Goal: Transaction & Acquisition: Purchase product/service

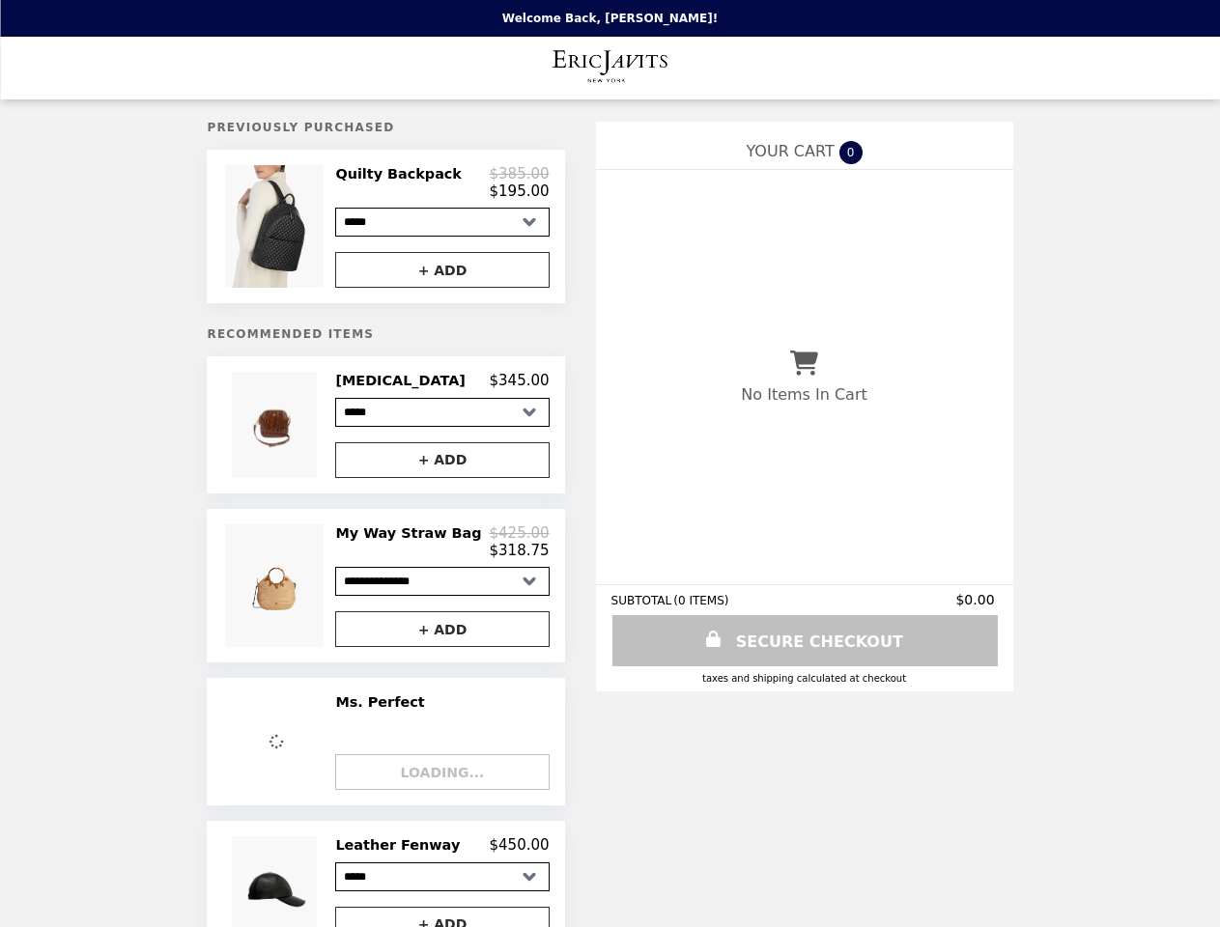
select select "**********"
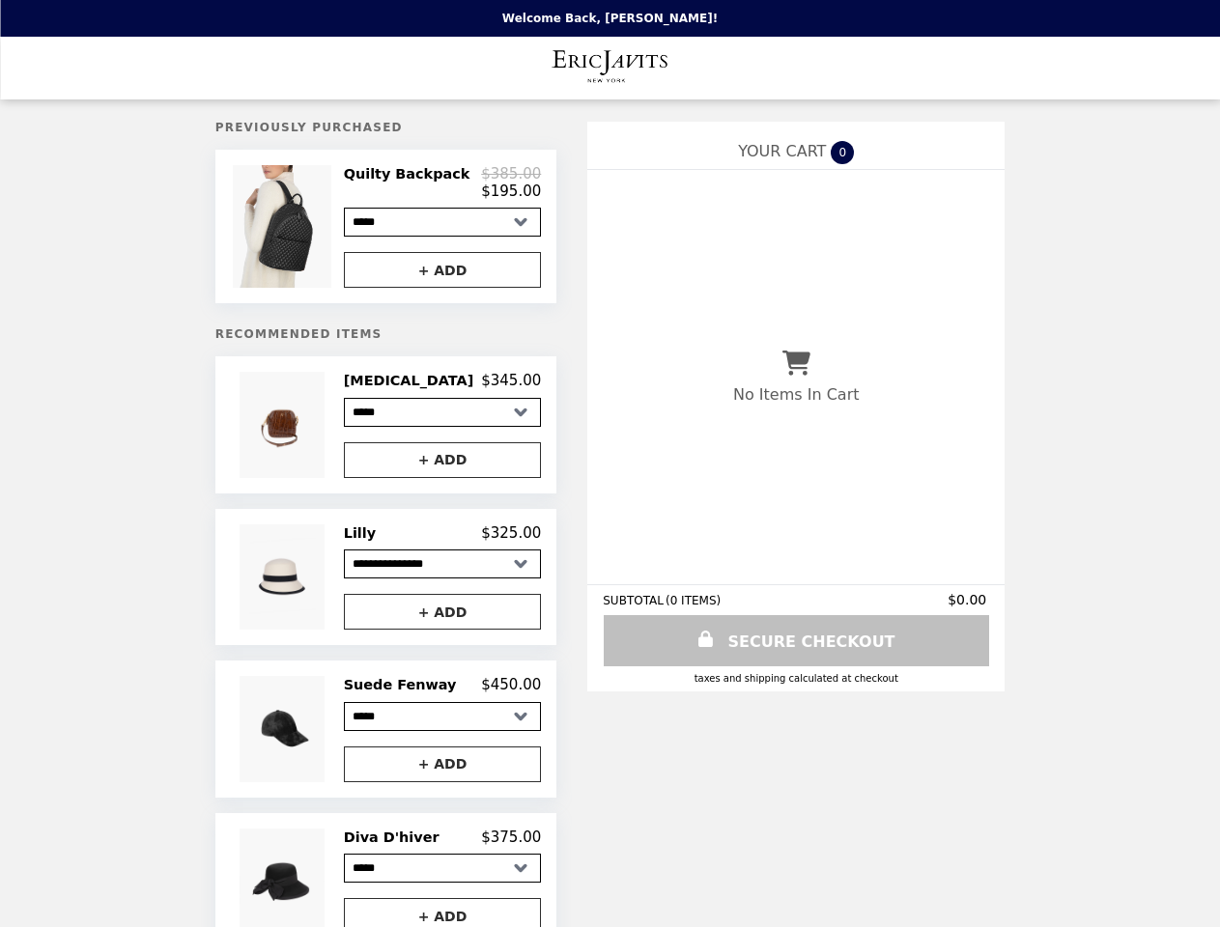
click at [305, 230] on img at bounding box center [284, 226] width 103 height 123
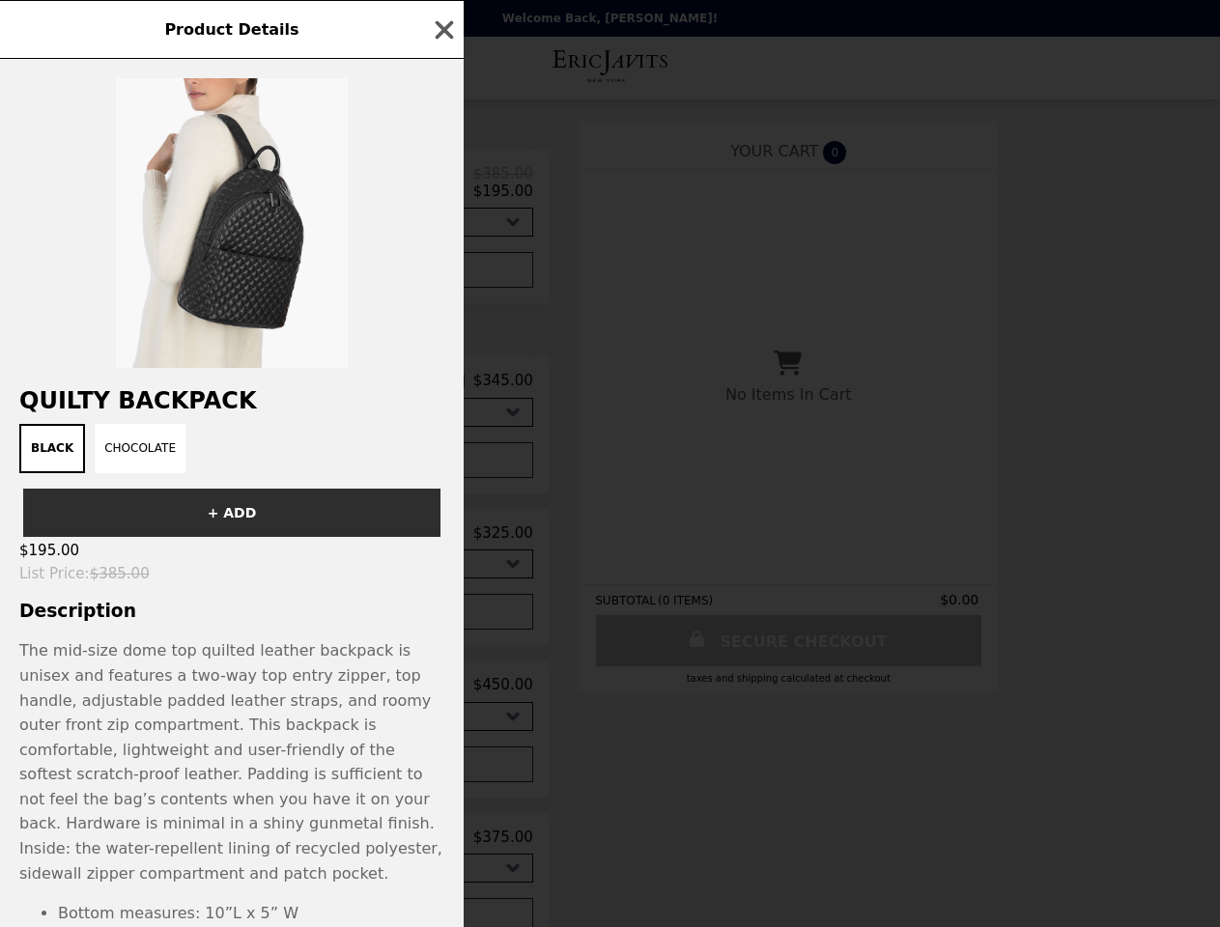
click at [442, 186] on div "Product Details Quilty Backpack Black Chocolate + ADD $195.00 List Price : $385…" at bounding box center [610, 463] width 1220 height 927
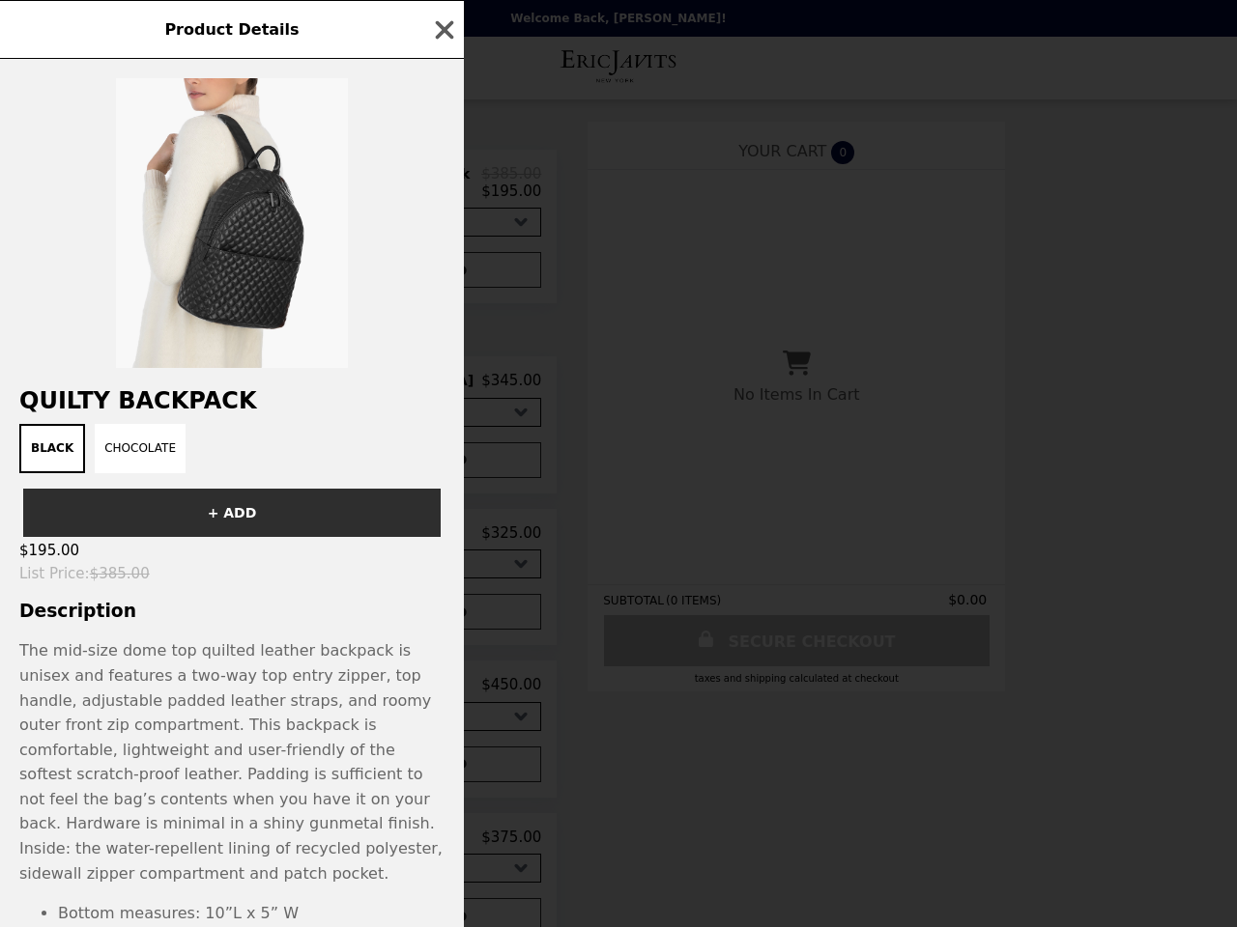
click at [442, 275] on div at bounding box center [232, 213] width 464 height 309
click at [305, 433] on div "Product Details Quilty Backpack Black Chocolate + ADD $195.00 List Price : $385…" at bounding box center [618, 463] width 1237 height 927
click at [442, 389] on h2 "Quilty Backpack" at bounding box center [232, 400] width 464 height 27
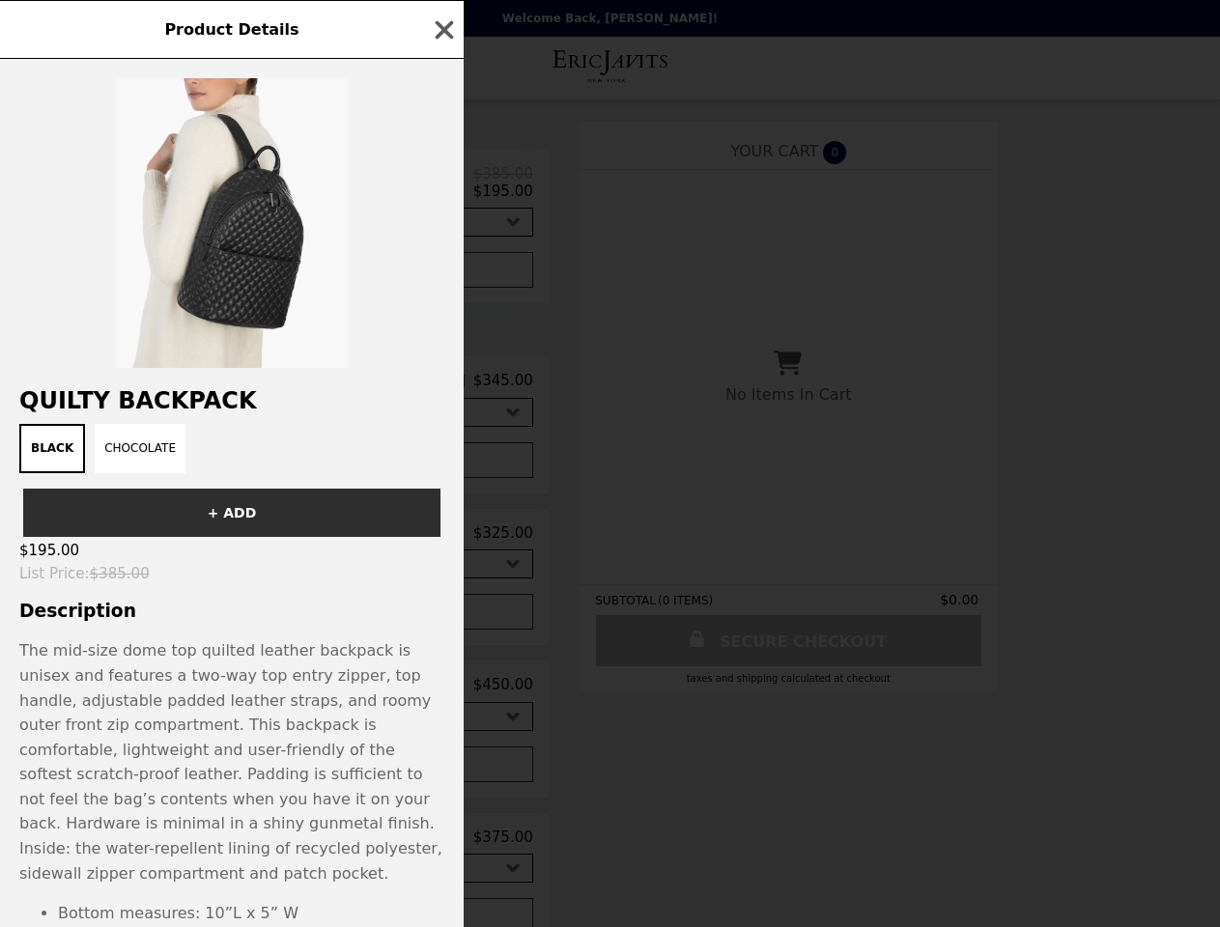
click at [442, 469] on button "+ ADD" at bounding box center [434, 460] width 198 height 36
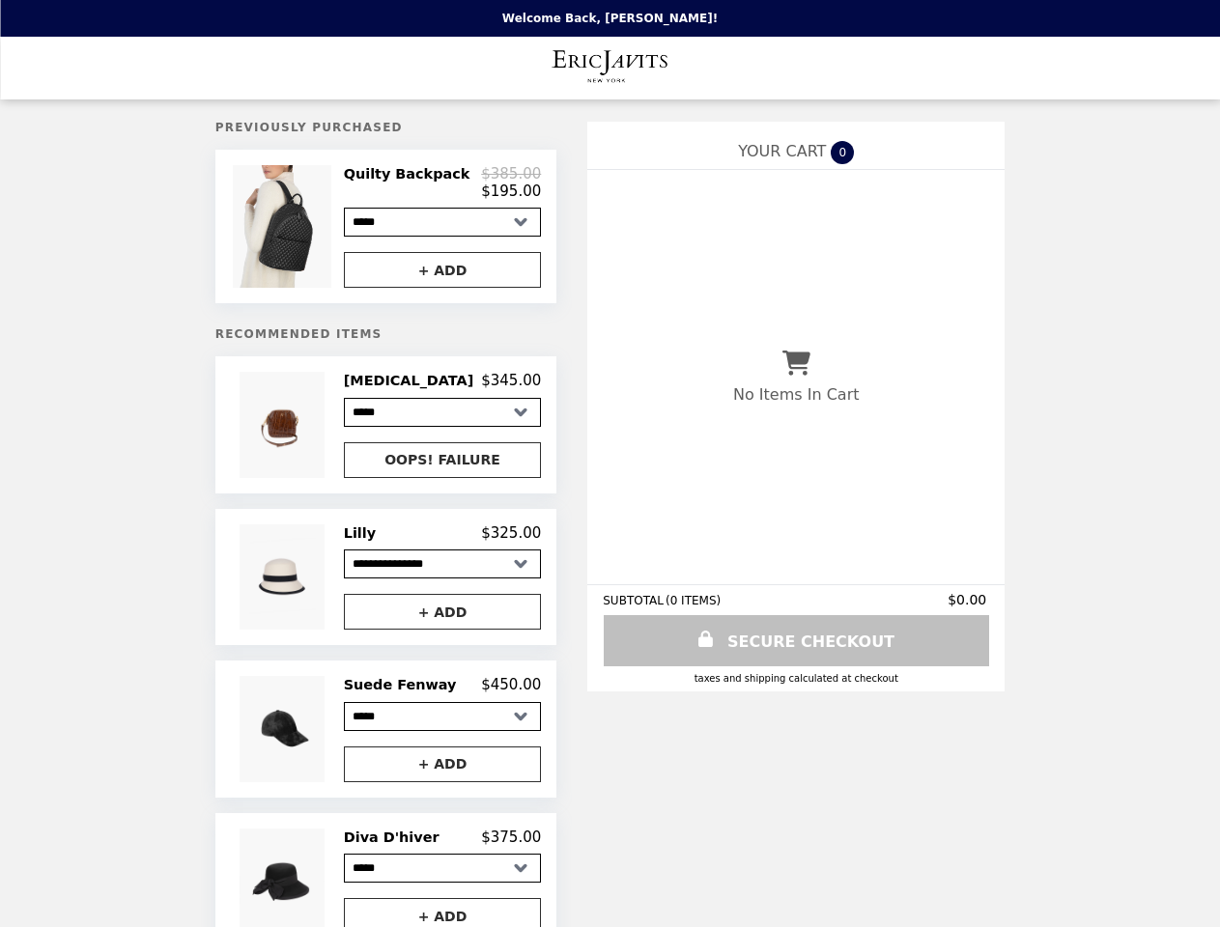
click at [305, 586] on img at bounding box center [285, 577] width 90 height 105
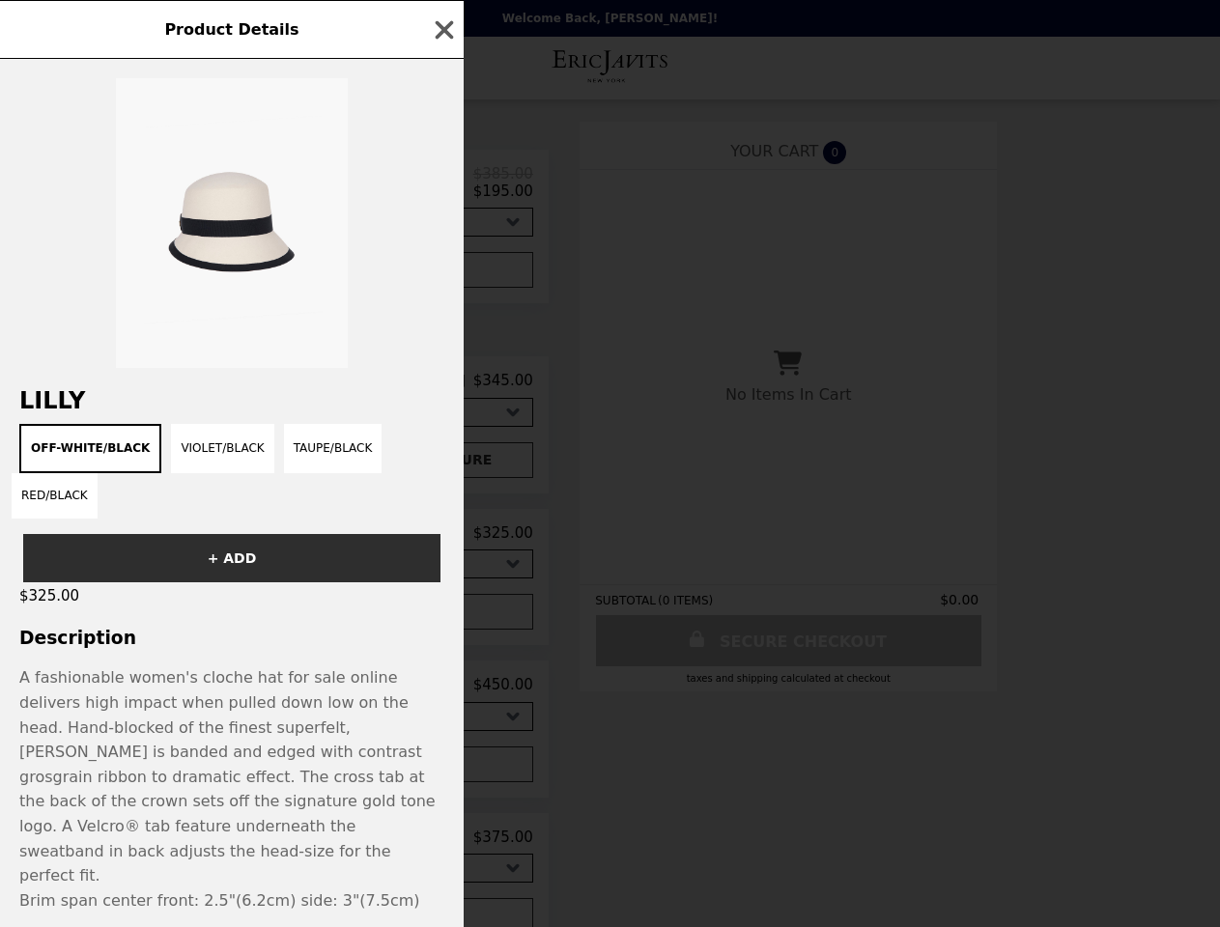
click at [442, 543] on div "Product Details Lilly Off-White/Black Violet/Black Taupe/Black Red/Black + ADD …" at bounding box center [610, 463] width 1220 height 927
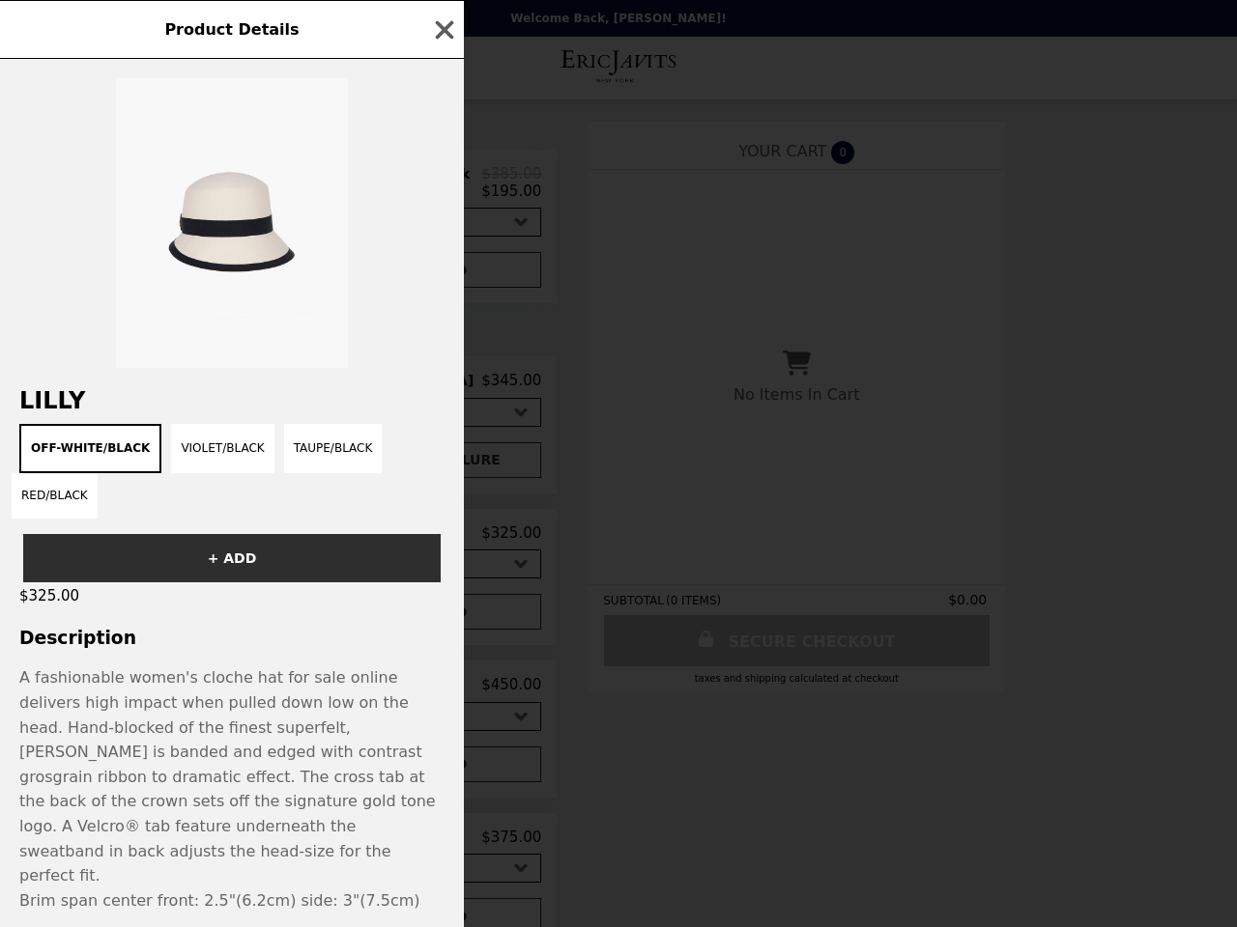
click at [442, 622] on div "Lilly Off-White/Black Violet/Black Taupe/Black Red/Black + ADD $325.00 Descript…" at bounding box center [232, 493] width 464 height 868
click at [305, 740] on div "Product Details Lilly Off-White/Black Violet/Black Taupe/Black Red/Black + ADD …" at bounding box center [618, 463] width 1237 height 927
